Goal: Task Accomplishment & Management: Manage account settings

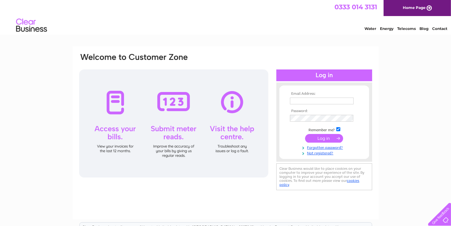
type input "accounts@specbd.co.uk"
click at [326, 138] on input "submit" at bounding box center [324, 138] width 38 height 9
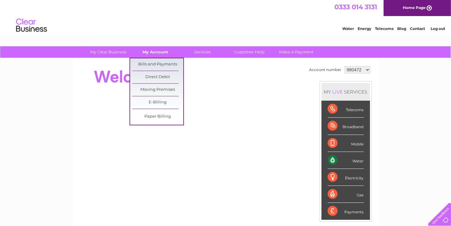
click at [154, 50] on link "My Account" at bounding box center [155, 51] width 51 height 11
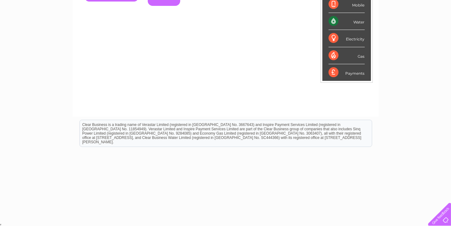
scroll to position [23, 0]
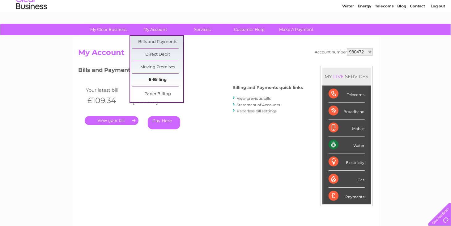
click at [156, 79] on link "E-Billing" at bounding box center [157, 80] width 51 height 12
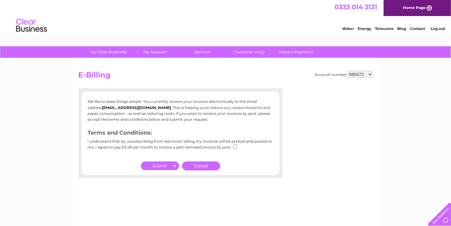
click at [197, 165] on link "Cancel" at bounding box center [201, 166] width 38 height 9
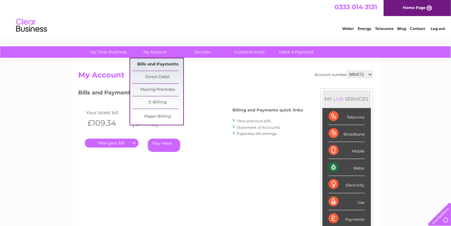
click at [151, 64] on link "Bills and Payments" at bounding box center [157, 64] width 51 height 12
click at [152, 64] on link "Bills and Payments" at bounding box center [157, 64] width 51 height 12
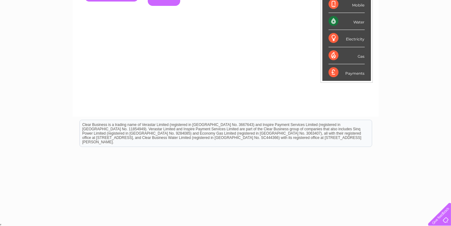
scroll to position [53, 0]
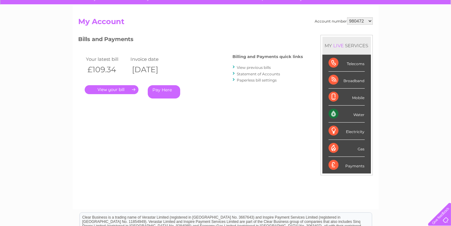
click at [260, 66] on link "View previous bills" at bounding box center [254, 67] width 34 height 5
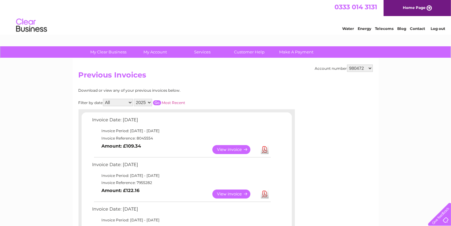
click at [233, 194] on link "View" at bounding box center [234, 194] width 45 height 9
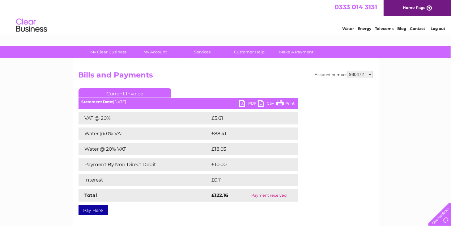
click at [243, 102] on link "PDF" at bounding box center [248, 104] width 19 height 9
